Goal: Communication & Community: Answer question/provide support

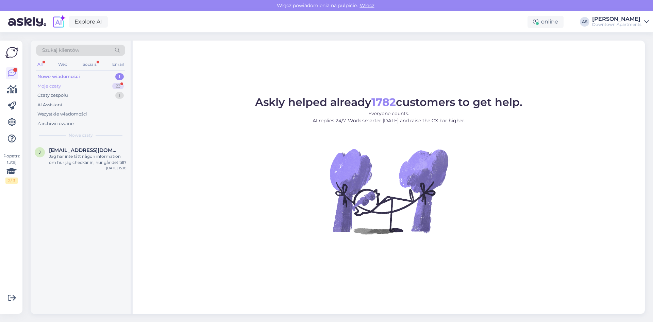
click at [51, 83] on div "Moje czaty" at bounding box center [48, 86] width 23 height 7
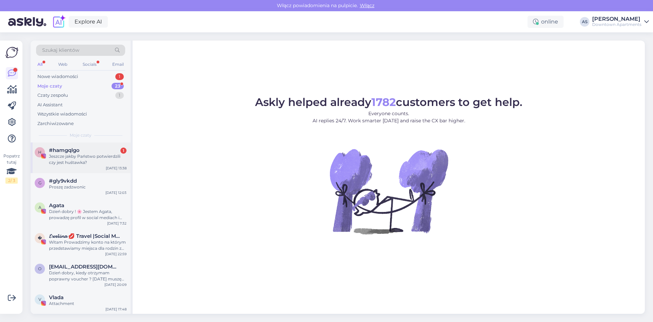
click at [85, 161] on div "Jeszcze jakby Państwo potwierdzili czy jest huśtawka?" at bounding box center [88, 159] width 78 height 12
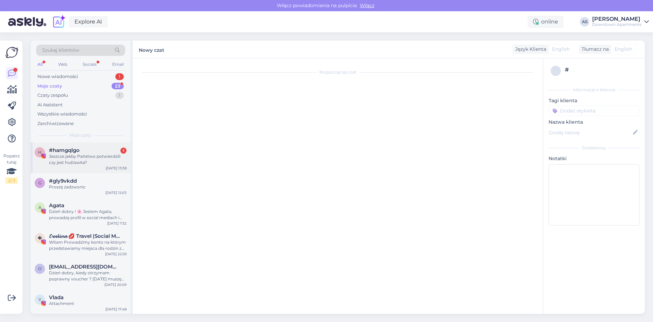
scroll to position [6, 0]
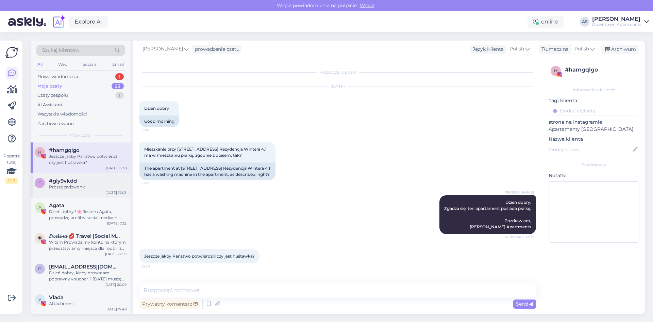
click at [83, 184] on div "Proszę zadzwonic" at bounding box center [88, 187] width 78 height 6
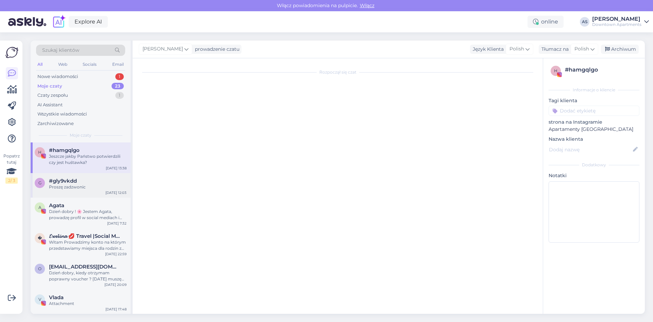
scroll to position [0, 0]
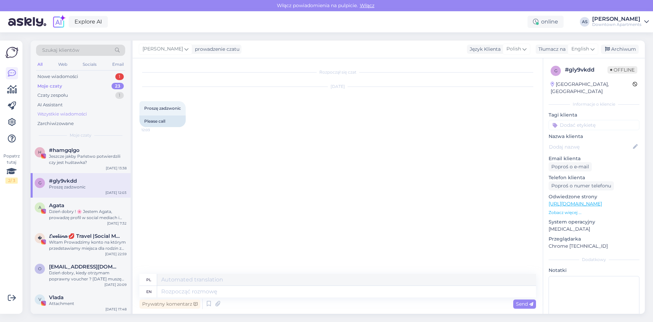
click at [75, 115] on div "Wszystkie wiadomości" at bounding box center [62, 114] width 50 height 7
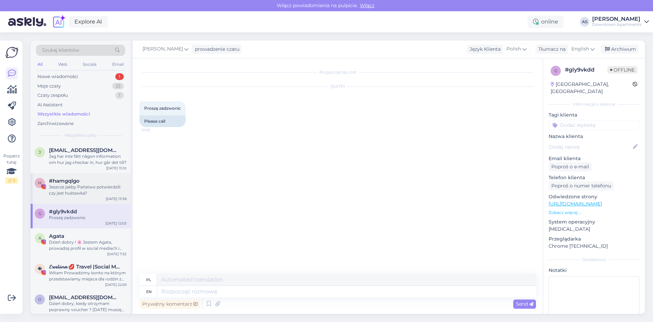
scroll to position [34, 0]
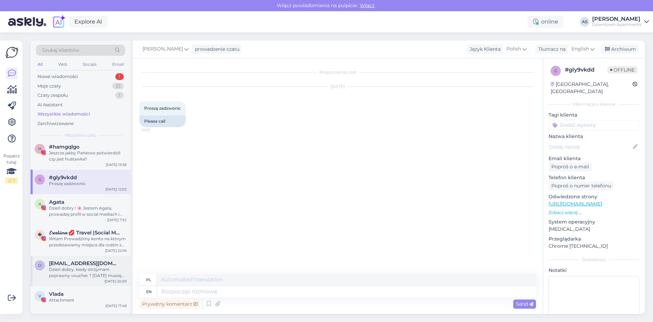
click at [89, 273] on div "Dzień dobry, kiedy otrzymam poprawny voucher ? [DATE] muszę go wydrukować, [DAT…" at bounding box center [88, 272] width 78 height 12
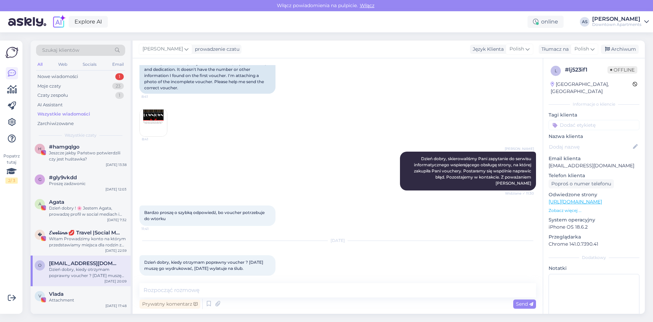
click at [154, 117] on img at bounding box center [153, 122] width 27 height 27
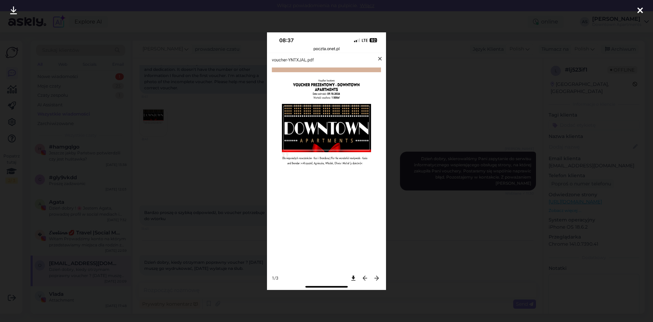
click at [641, 14] on icon at bounding box center [640, 10] width 5 height 9
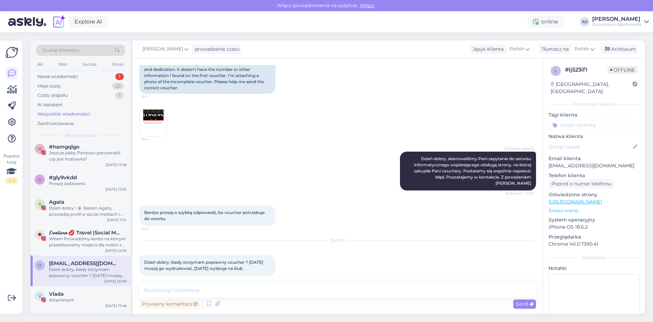
click at [157, 115] on img at bounding box center [153, 122] width 27 height 27
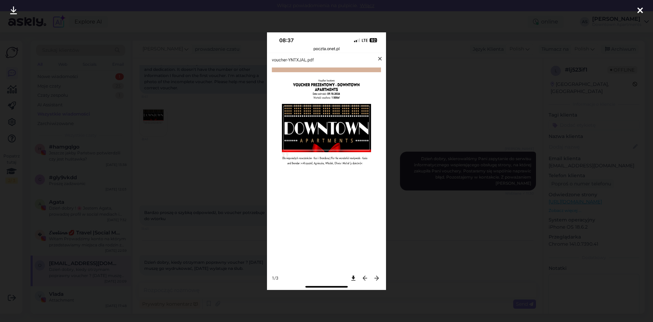
click at [643, 9] on div at bounding box center [641, 10] width 14 height 21
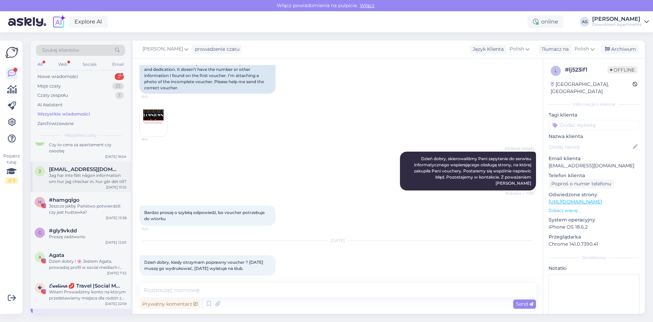
scroll to position [0, 0]
